Goal: Find specific page/section: Find specific page/section

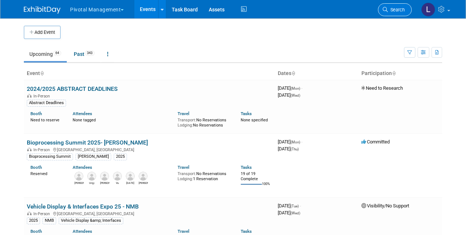
click at [392, 8] on span "Search" at bounding box center [396, 10] width 17 height 6
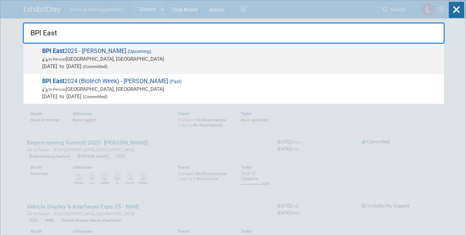
type input "BPI East"
click at [124, 59] on span "In-Person Boston, MA" at bounding box center [241, 58] width 398 height 7
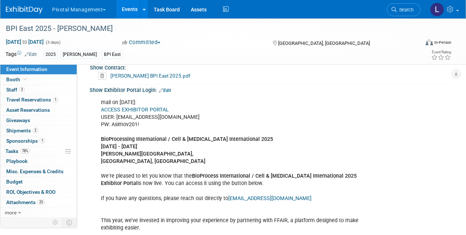
scroll to position [521, 0]
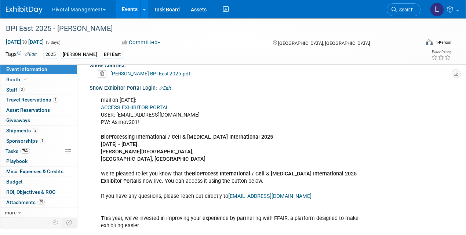
click at [156, 104] on link "ACCESS EXHIBITOR PORTAL" at bounding box center [135, 107] width 68 height 6
click at [170, 86] on link "Edit" at bounding box center [165, 88] width 12 height 5
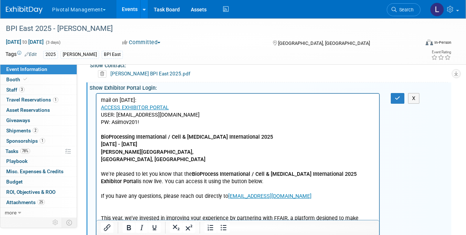
scroll to position [0, 0]
drag, startPoint x: 129, startPoint y: 121, endPoint x: 147, endPoint y: 140, distance: 25.7
click at [129, 121] on p "mail on [DATE]: ACCESS EXHIBITOR PORTAL USER: [EMAIL_ADDRESS][DOMAIN_NAME] PW: …" at bounding box center [238, 177] width 274 height 162
click at [401, 98] on button "button" at bounding box center [398, 98] width 14 height 11
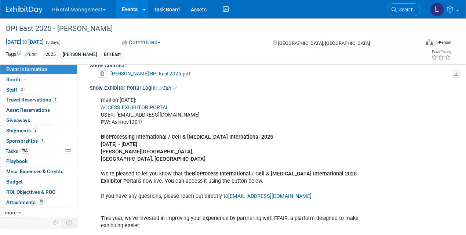
click at [148, 104] on link "ACCESS EXHIBITOR PORTAL" at bounding box center [135, 107] width 68 height 6
